Goal: Book appointment/travel/reservation

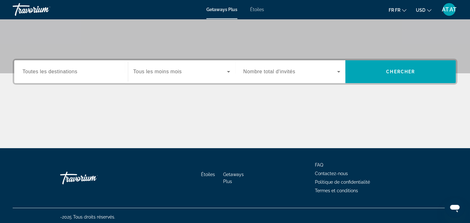
scroll to position [119, 0]
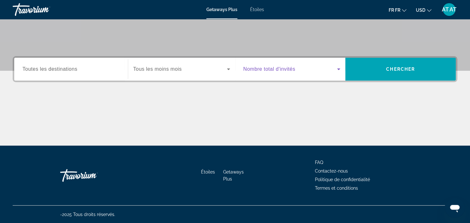
click at [298, 70] on span "Le widget de recherche" at bounding box center [290, 69] width 94 height 8
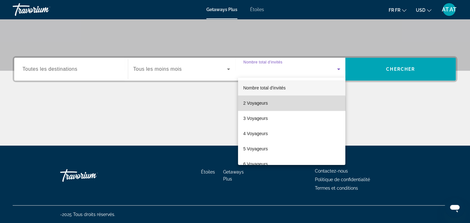
click at [273, 104] on mat-option "2 Voyageurs" at bounding box center [291, 102] width 107 height 15
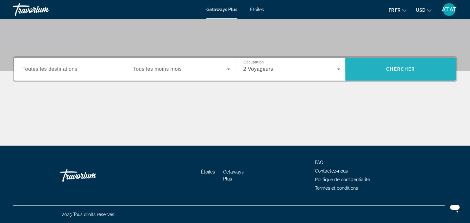
click at [387, 66] on span "Le widget de recherche" at bounding box center [400, 68] width 111 height 15
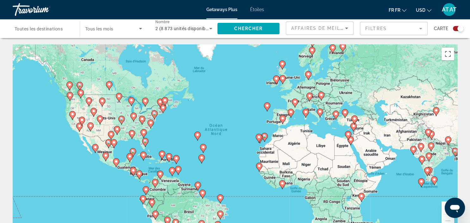
click at [268, 105] on image "Principaux contenus" at bounding box center [267, 106] width 4 height 4
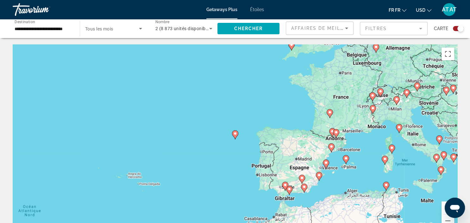
click at [234, 133] on image "Principaux contenus" at bounding box center [235, 133] width 4 height 4
type input "**********"
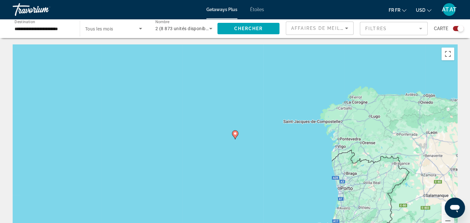
click at [234, 133] on image "Principaux contenus" at bounding box center [235, 133] width 4 height 4
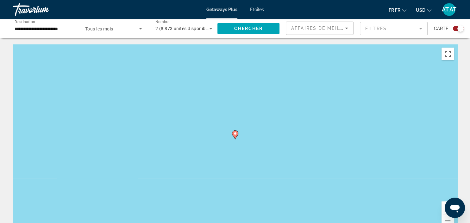
click at [234, 133] on image "Principaux contenus" at bounding box center [235, 133] width 4 height 4
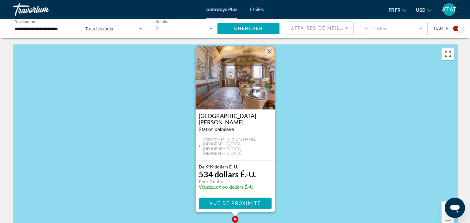
click at [229, 98] on img "Principaux contenus" at bounding box center [235, 77] width 79 height 63
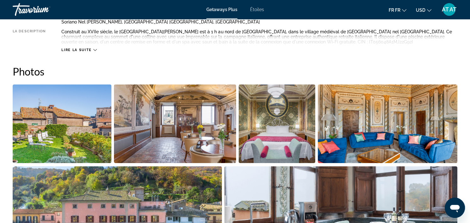
scroll to position [217, 0]
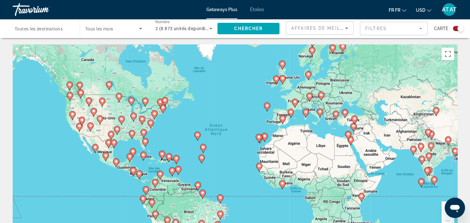
click at [143, 155] on image "Principaux contenus" at bounding box center [144, 155] width 4 height 4
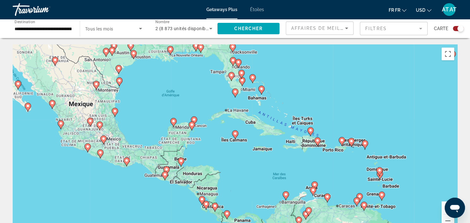
click at [260, 90] on image "Principaux contenus" at bounding box center [262, 89] width 4 height 4
type input "**********"
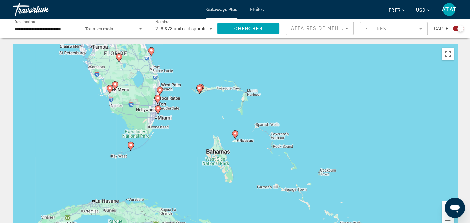
click at [235, 135] on image "Principaux contenus" at bounding box center [235, 133] width 4 height 4
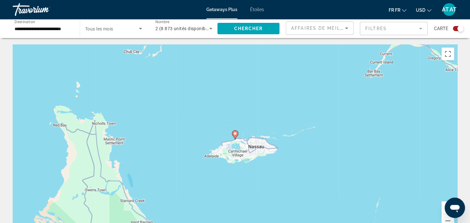
click at [235, 135] on image "Principaux contenus" at bounding box center [235, 133] width 4 height 4
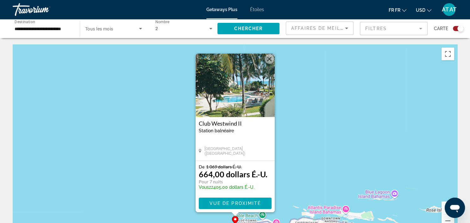
click at [235, 104] on img "Principaux contenus" at bounding box center [235, 85] width 79 height 63
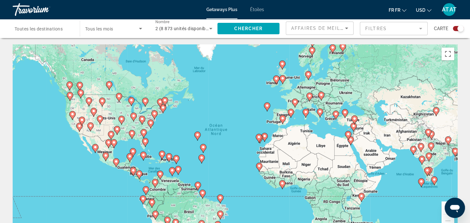
click at [319, 56] on div "Pour activer le glissement avec le clavier, appuyez sur Alt+Entrée. Une fois ce…" at bounding box center [235, 139] width 445 height 190
click at [311, 51] on image "Principaux contenus" at bounding box center [312, 50] width 4 height 4
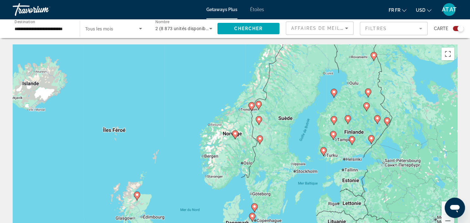
click at [375, 56] on image "Principaux contenus" at bounding box center [374, 55] width 4 height 4
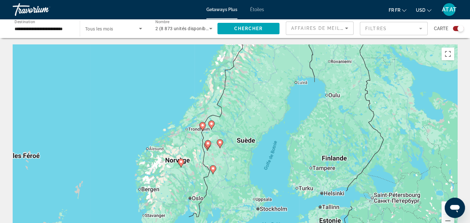
type input "**********"
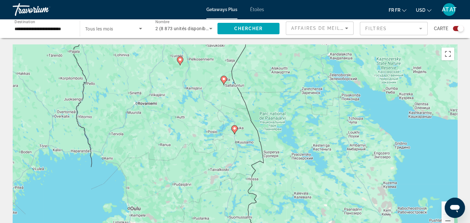
click at [236, 129] on image "Principaux contenus" at bounding box center [235, 128] width 4 height 4
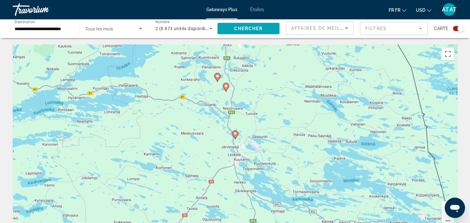
click at [235, 135] on image "Principaux contenus" at bounding box center [235, 133] width 4 height 4
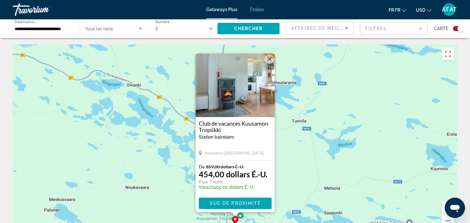
click at [271, 57] on button "Fermer" at bounding box center [269, 58] width 9 height 9
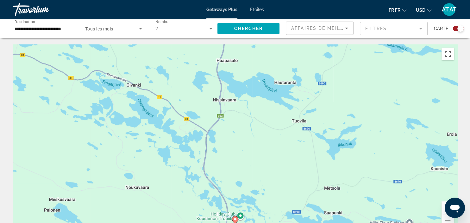
click at [55, 28] on input "**********" at bounding box center [43, 29] width 57 height 8
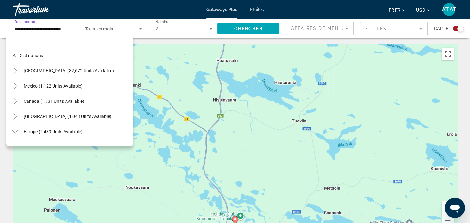
scroll to position [114, 0]
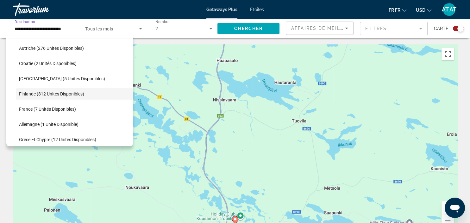
click at [55, 28] on input "**********" at bounding box center [43, 29] width 57 height 8
drag, startPoint x: 55, startPoint y: 28, endPoint x: 69, endPoint y: 29, distance: 14.0
click at [69, 29] on input "**********" at bounding box center [43, 29] width 57 height 8
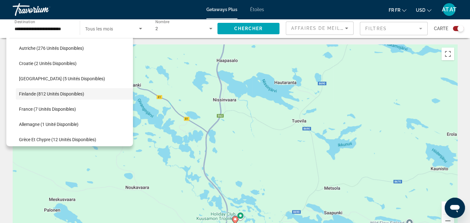
click at [75, 28] on div "**********" at bounding box center [42, 29] width 67 height 18
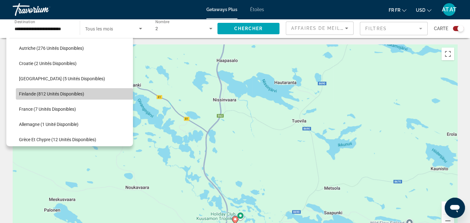
click at [64, 94] on span "Finlande (812 unités disponibles)" at bounding box center [51, 93] width 65 height 5
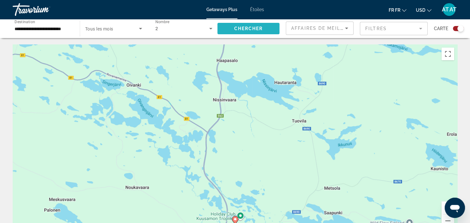
click at [248, 27] on span "Chercher" at bounding box center [248, 28] width 29 height 5
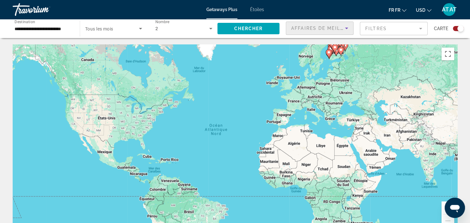
click at [340, 32] on div "Affaires de Meilleures" at bounding box center [318, 28] width 54 height 8
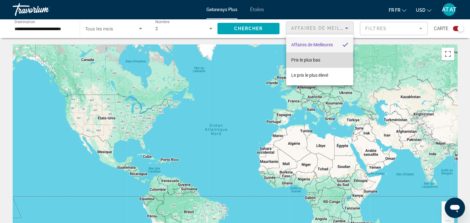
click at [323, 58] on mat-option "Prix le plus bas" at bounding box center [319, 59] width 67 height 15
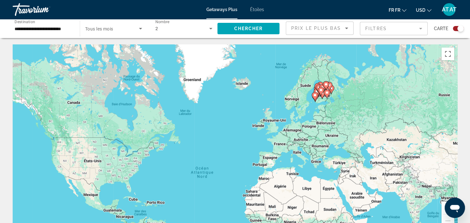
drag, startPoint x: 377, startPoint y: 79, endPoint x: 363, endPoint y: 127, distance: 50.1
click at [363, 127] on div "Pour activer le glissement avec le clavier, appuyez sur Alt+Entrée. Une fois ce…" at bounding box center [235, 139] width 445 height 190
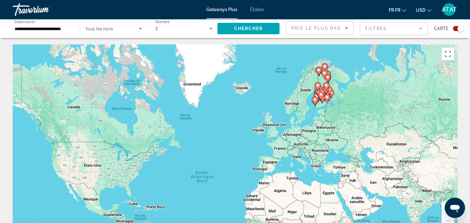
click at [324, 89] on gmp-advanced-marker "Principaux contenus" at bounding box center [326, 86] width 6 height 9
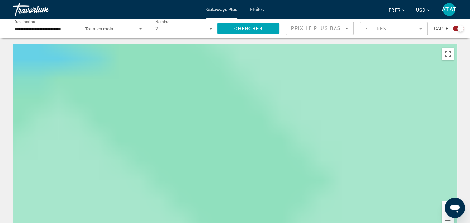
click at [324, 89] on div "Principaux contenus" at bounding box center [235, 139] width 445 height 190
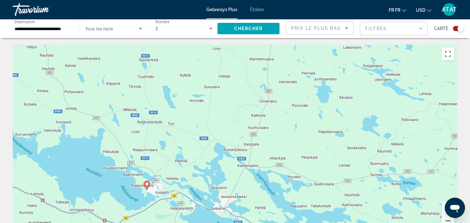
click at [446, 220] on button "A l'arrière du zoom" at bounding box center [448, 220] width 13 height 13
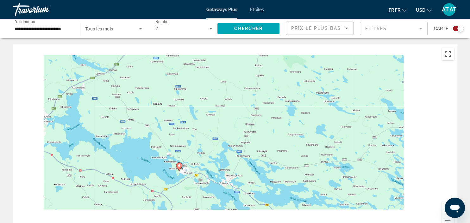
click at [446, 220] on button "A l'arrière du zoom" at bounding box center [448, 220] width 13 height 13
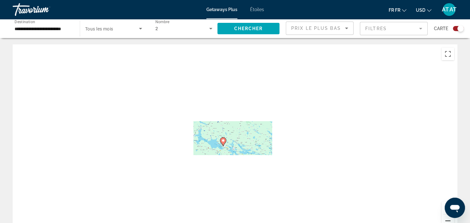
click at [446, 220] on button "A l'arrière du zoom" at bounding box center [448, 220] width 13 height 13
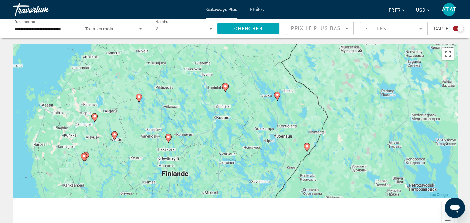
drag, startPoint x: 325, startPoint y: 186, endPoint x: 327, endPoint y: 81, distance: 105.5
click at [327, 81] on div "Pour naviguer, appuyez sur les touches fléchées. Pour activer le glissement ave…" at bounding box center [235, 139] width 445 height 190
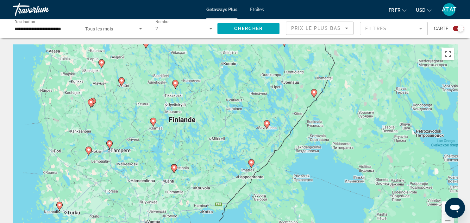
drag, startPoint x: 292, startPoint y: 130, endPoint x: 299, endPoint y: 75, distance: 54.9
click at [299, 75] on div "Pour naviguer, appuyez sur les touches fléchées. Pour activer le glissement ave…" at bounding box center [235, 139] width 445 height 190
click at [251, 161] on image "Principaux contenus" at bounding box center [252, 162] width 4 height 4
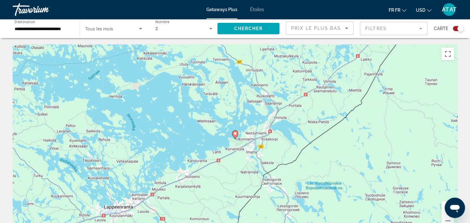
click at [236, 136] on icon "Principaux contenus" at bounding box center [235, 134] width 6 height 8
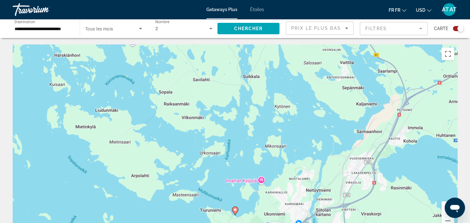
click at [234, 210] on image "Principaux contenus" at bounding box center [235, 209] width 4 height 4
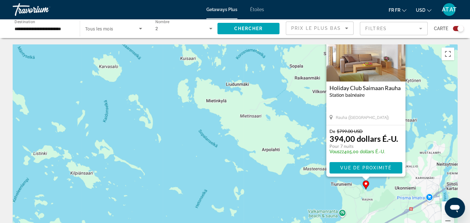
drag, startPoint x: 129, startPoint y: 160, endPoint x: 263, endPoint y: 124, distance: 138.6
click at [263, 124] on div "Pour activer le glissement avec le clavier, appuyez sur Alt+Entrée. Une fois ce…" at bounding box center [235, 139] width 445 height 190
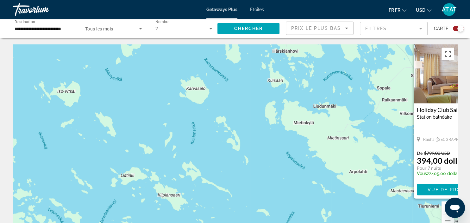
drag, startPoint x: 197, startPoint y: 145, endPoint x: 232, endPoint y: 158, distance: 37.8
click at [232, 158] on div "Pour activer le glissement avec le clavier, appuyez sur Alt+Entrée. Une fois ce…" at bounding box center [235, 139] width 445 height 190
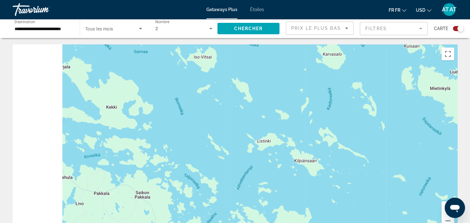
drag, startPoint x: 173, startPoint y: 134, endPoint x: 273, endPoint y: 104, distance: 104.6
click at [273, 104] on div "Pour activer le glissement avec le clavier, appuyez sur Alt+Entrée. Une fois ce…" at bounding box center [235, 139] width 445 height 190
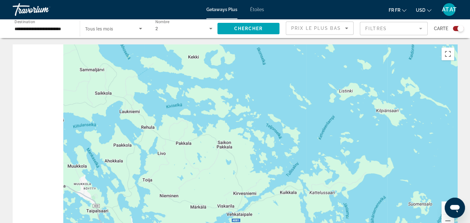
drag, startPoint x: 224, startPoint y: 130, endPoint x: 277, endPoint y: 101, distance: 60.9
click at [277, 101] on div "Pour activer le glissement avec le clavier, appuyez sur Alt+Entrée. Une fois ce…" at bounding box center [235, 139] width 445 height 190
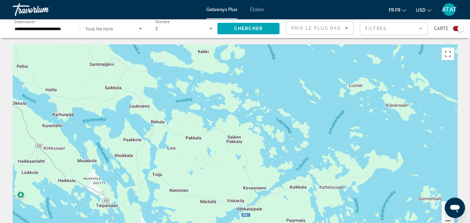
click at [445, 219] on button "A l'arrière du zoom" at bounding box center [448, 220] width 13 height 13
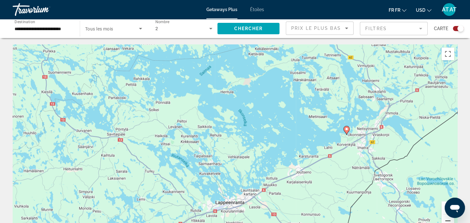
click at [445, 219] on button "A l'arrière du zoom" at bounding box center [448, 220] width 13 height 13
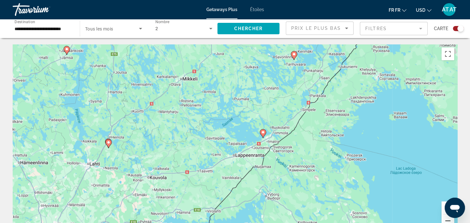
click at [445, 219] on button "A l'arrière du zoom" at bounding box center [448, 220] width 13 height 13
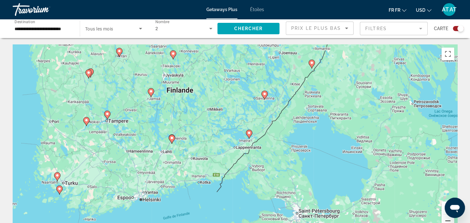
click at [446, 221] on button "A l'arrière du zoom" at bounding box center [448, 220] width 13 height 13
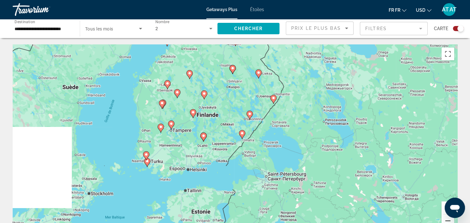
click at [446, 221] on button "A l'arrière du zoom" at bounding box center [448, 220] width 13 height 13
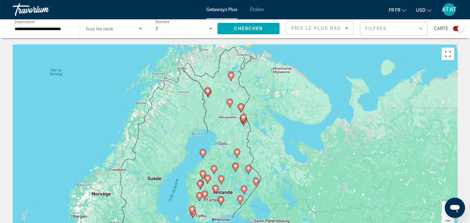
drag, startPoint x: 302, startPoint y: 128, endPoint x: 262, endPoint y: 167, distance: 56.2
click at [301, 197] on div "Pour activer le glissement avec le clavier, appuyez sur Alt+Entrée. Une fois ce…" at bounding box center [235, 139] width 445 height 190
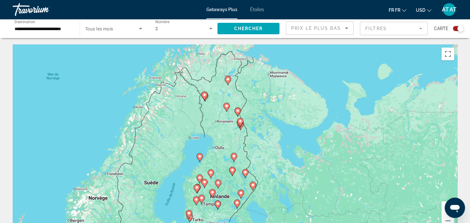
click at [205, 95] on image "Principaux contenus" at bounding box center [205, 95] width 4 height 4
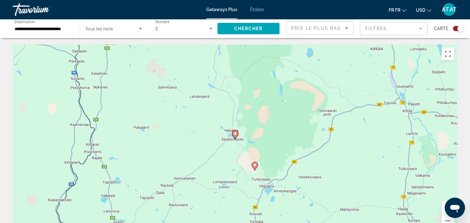
click at [234, 133] on image "Principaux contenus" at bounding box center [235, 133] width 4 height 4
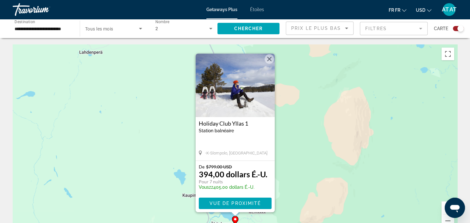
click at [234, 108] on img "Principaux contenus" at bounding box center [235, 85] width 79 height 63
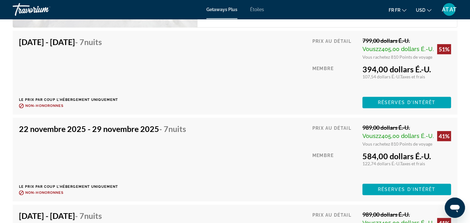
scroll to position [2608, 0]
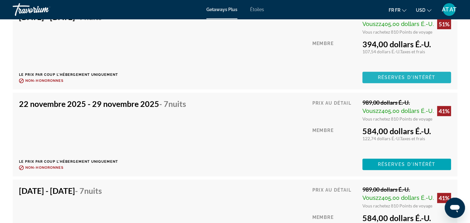
click at [400, 75] on span "Réserves d'intérêt" at bounding box center [407, 77] width 58 height 5
